Goal: Information Seeking & Learning: Compare options

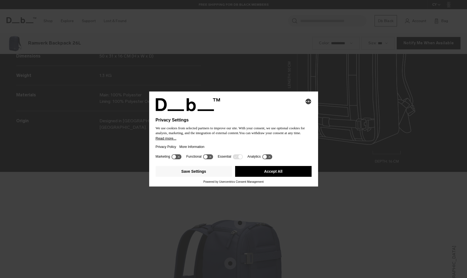
scroll to position [835, 0]
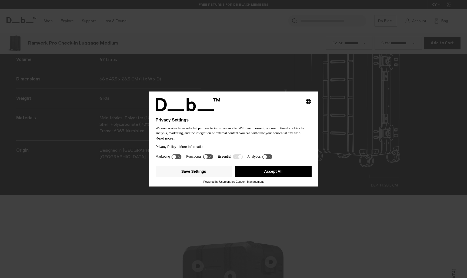
scroll to position [835, 0]
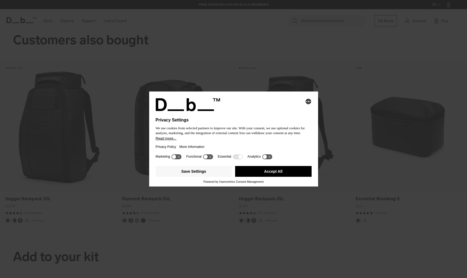
scroll to position [835, 0]
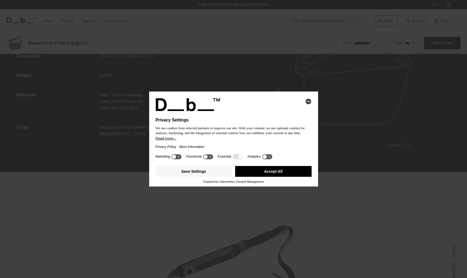
scroll to position [835, 0]
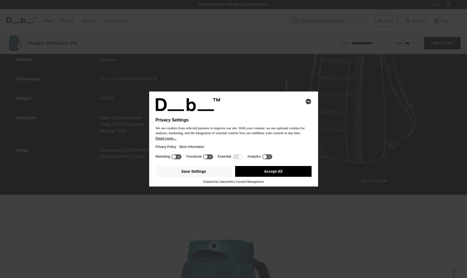
scroll to position [835, 0]
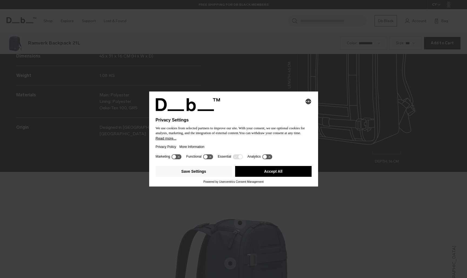
scroll to position [835, 0]
